Goal: Task Accomplishment & Management: Manage account settings

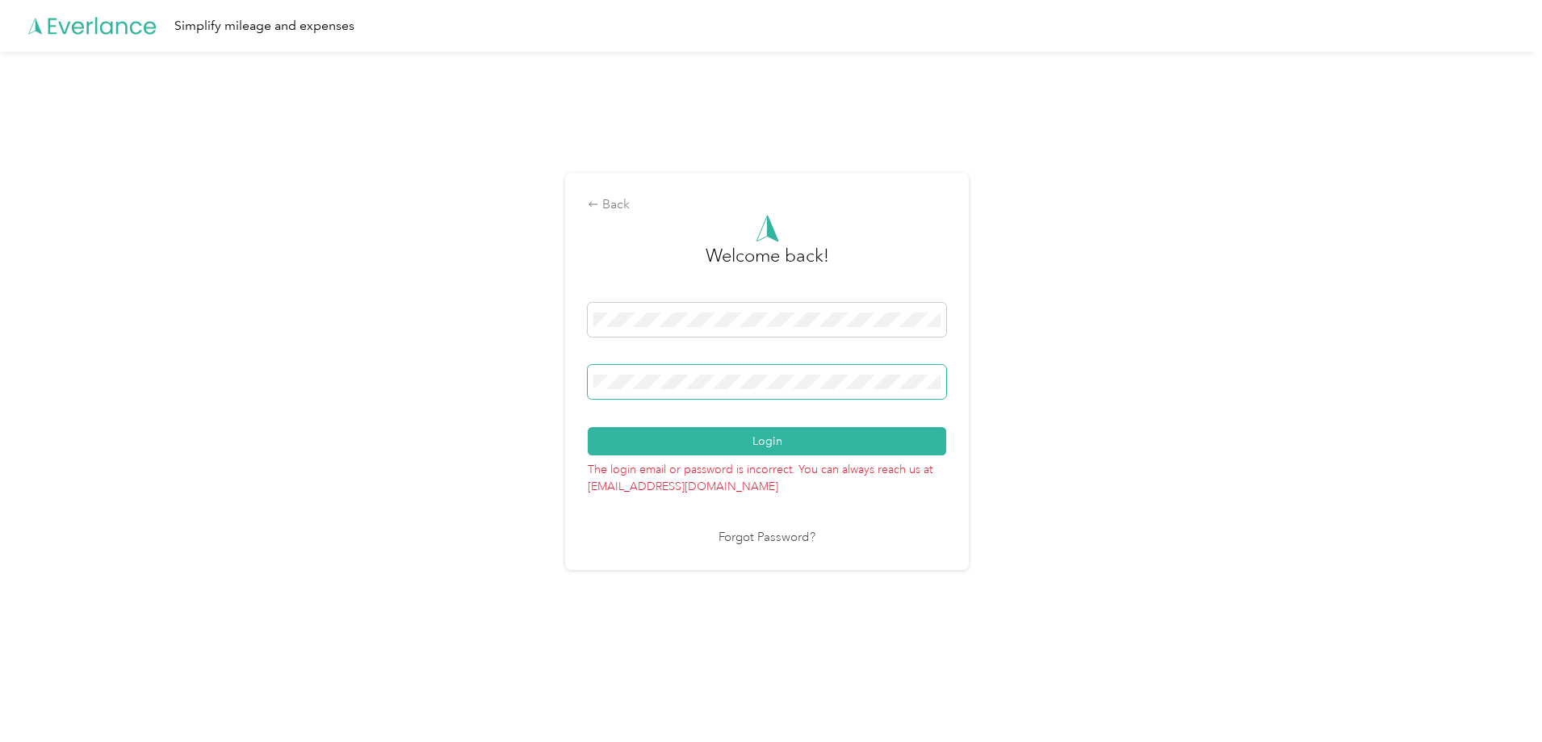
click at [588, 427] on button "Login" at bounding box center [767, 441] width 359 height 28
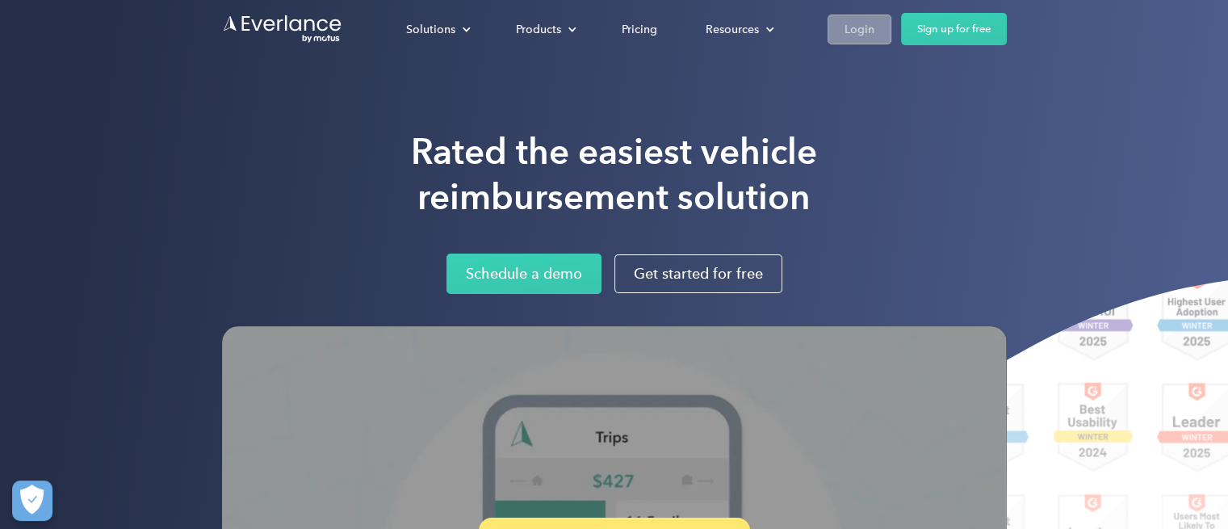
click at [845, 35] on div "Login" at bounding box center [860, 29] width 30 height 20
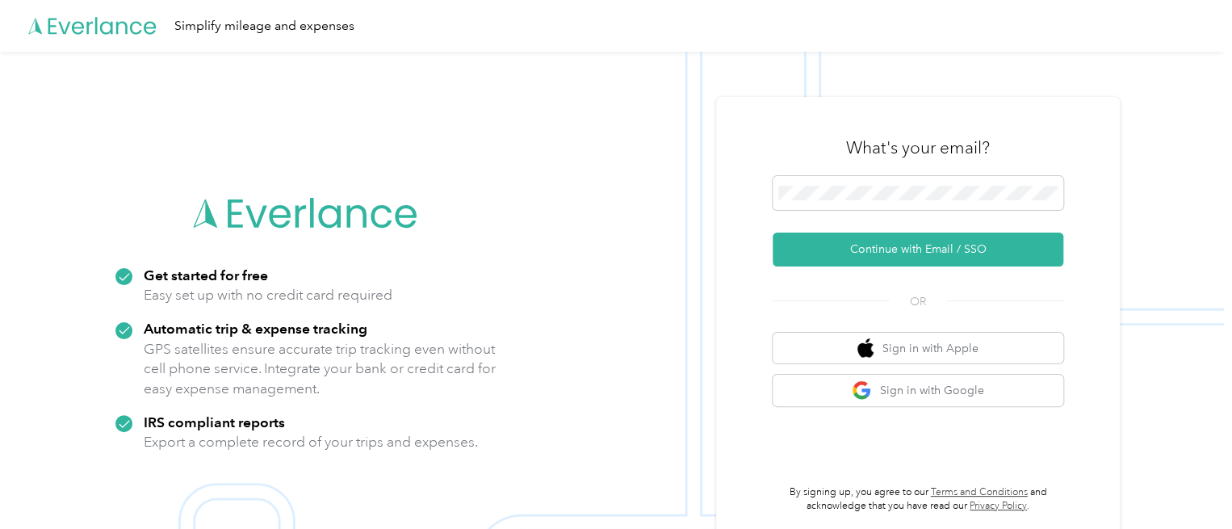
click at [766, 225] on div "What's your email? Continue with Email / SSO OR Sign in with Apple Sign in with…" at bounding box center [918, 316] width 404 height 439
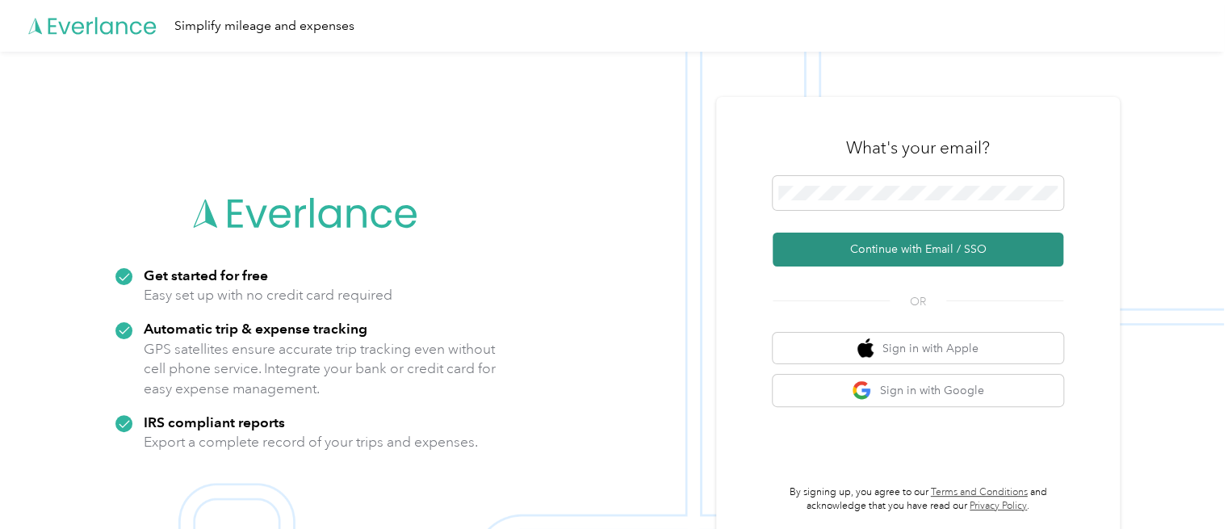
click at [908, 240] on button "Continue with Email / SSO" at bounding box center [918, 250] width 291 height 34
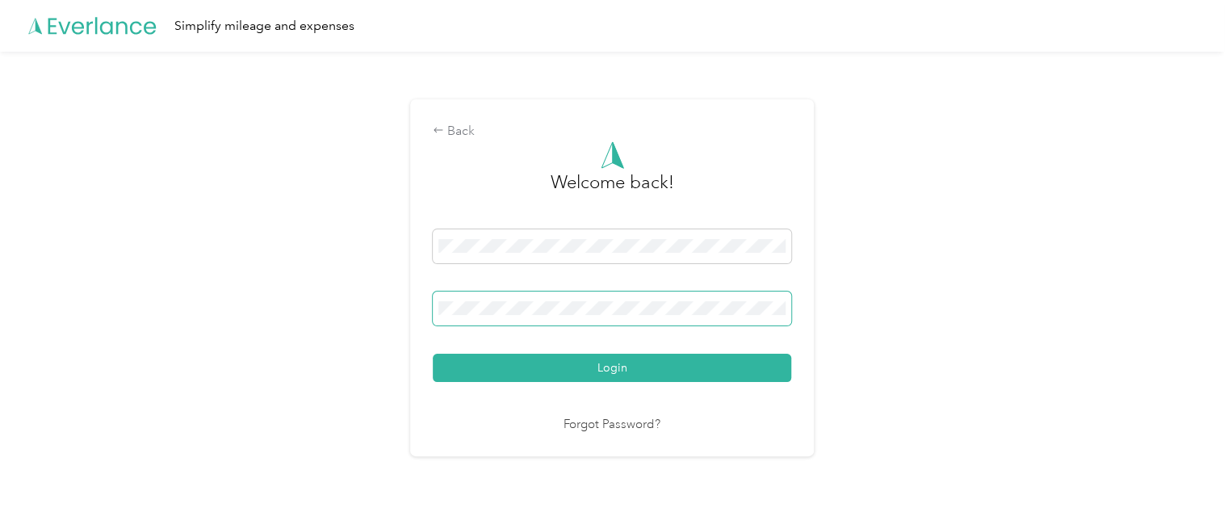
click at [475, 298] on span at bounding box center [612, 309] width 359 height 34
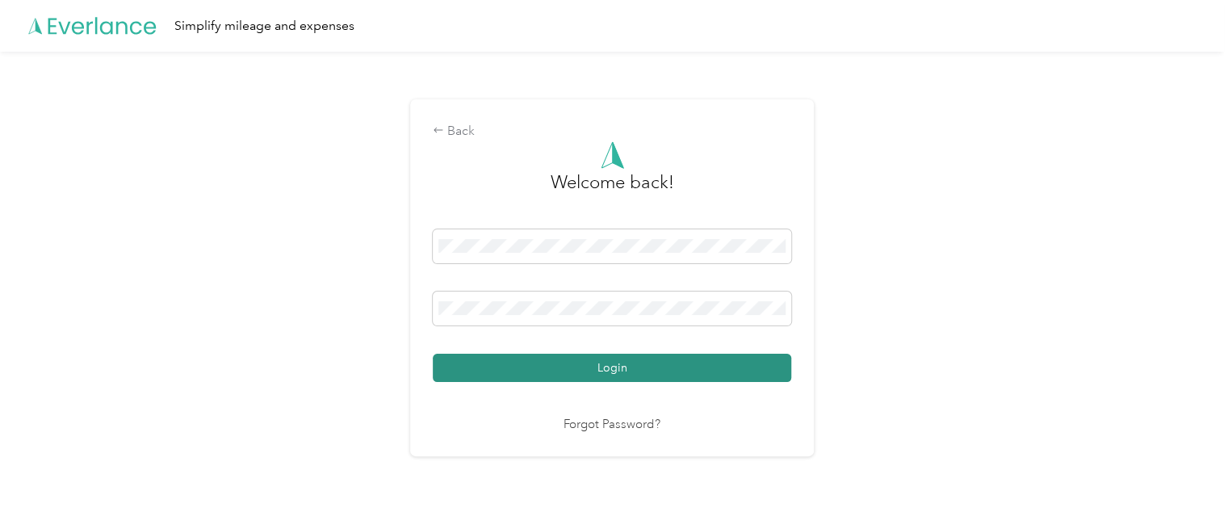
click at [565, 375] on button "Login" at bounding box center [612, 368] width 359 height 28
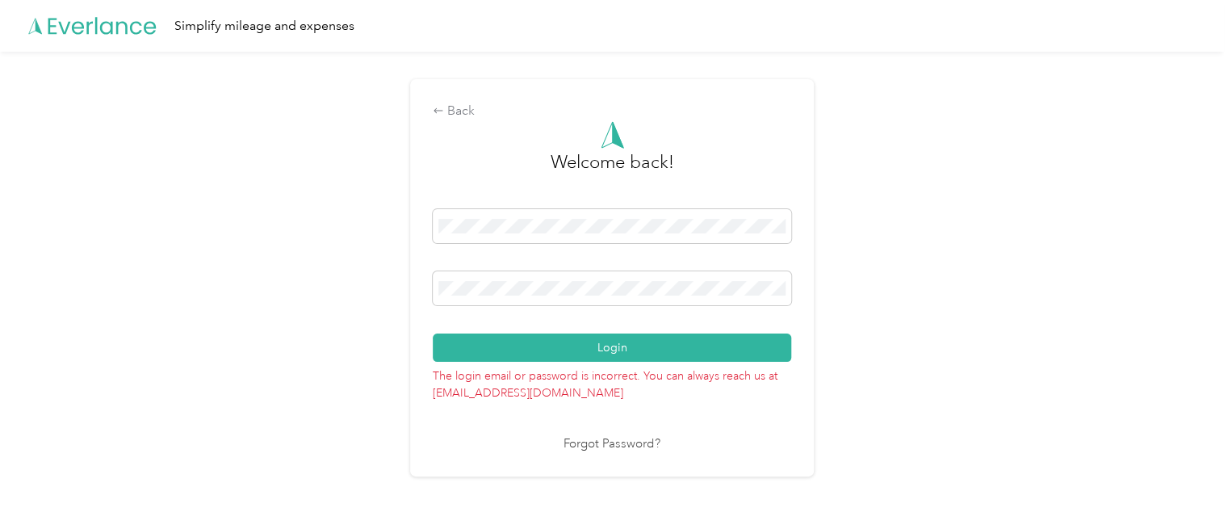
click at [602, 443] on link "Forgot Password?" at bounding box center [612, 444] width 97 height 19
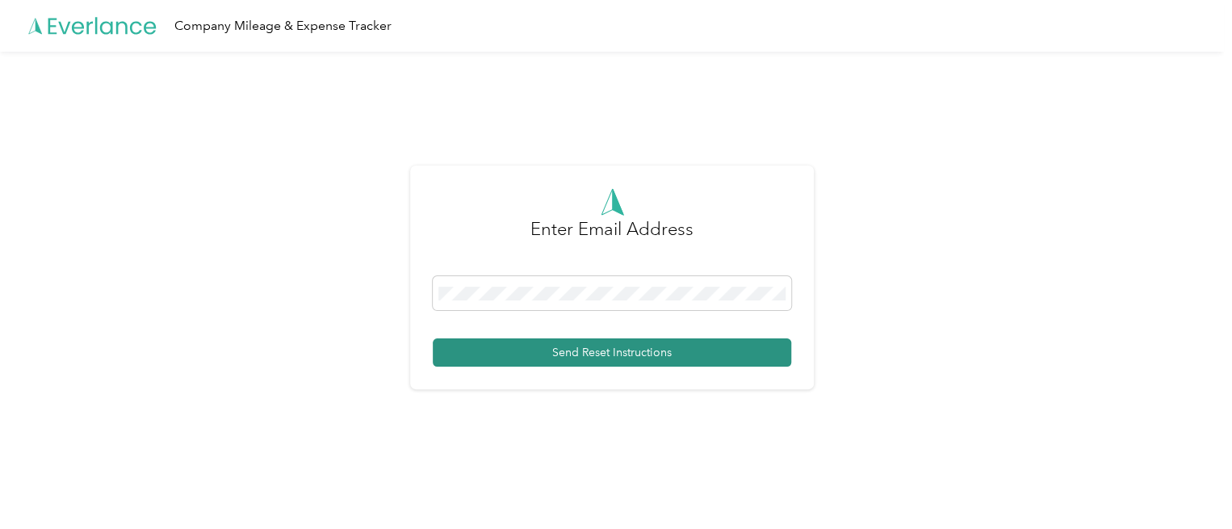
click at [594, 351] on button "Send Reset Instructions" at bounding box center [612, 352] width 359 height 28
